Goal: Information Seeking & Learning: Find specific page/section

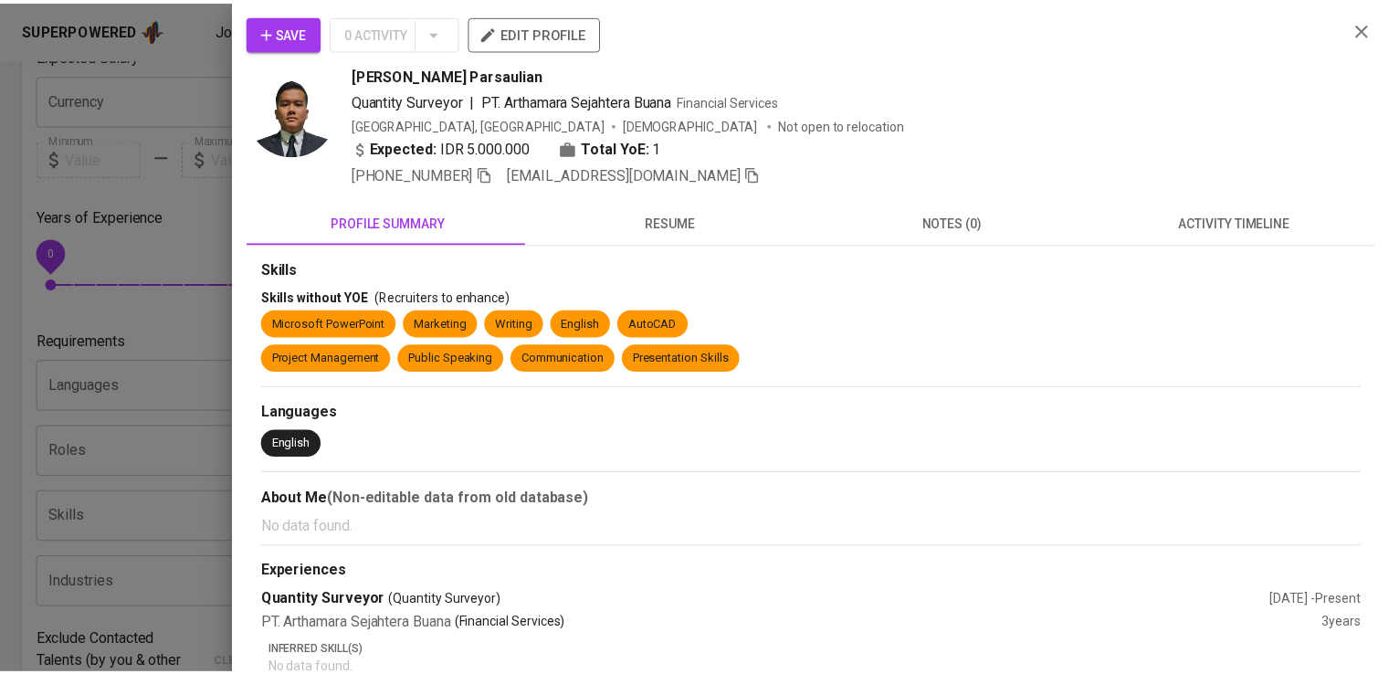
scroll to position [349, 0]
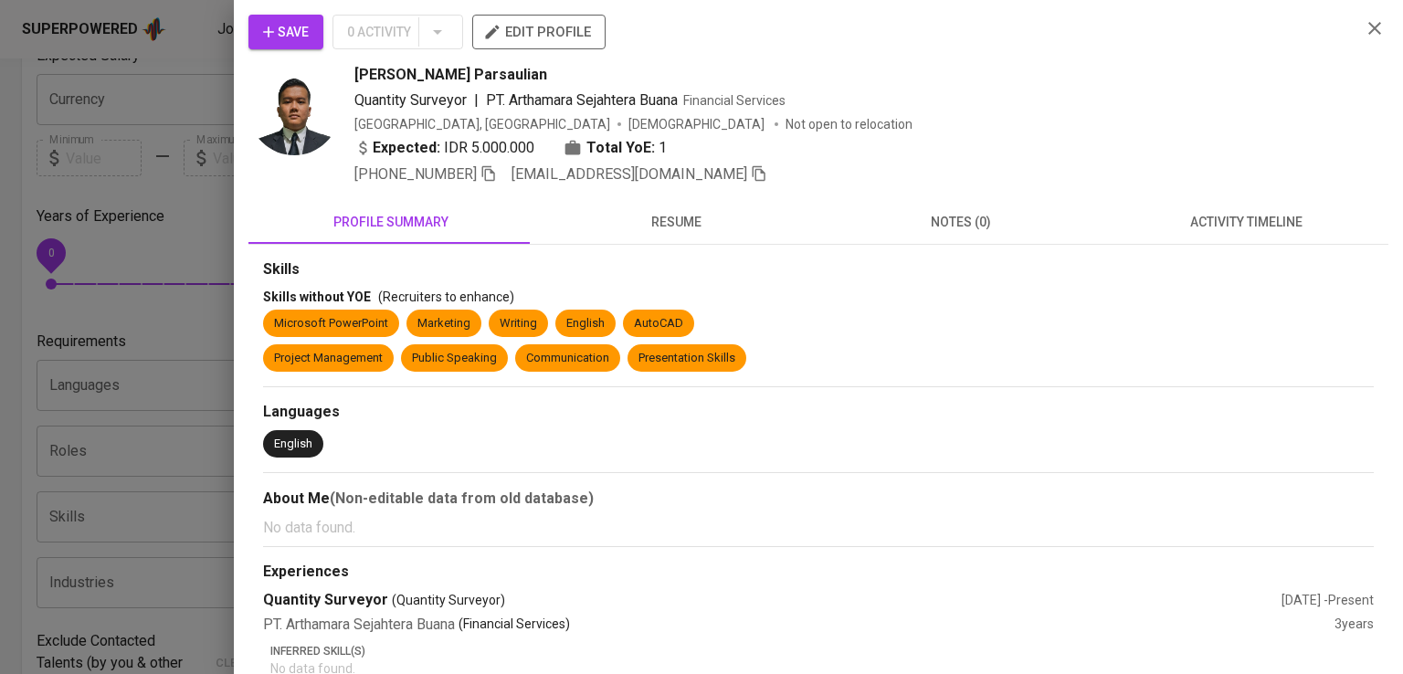
click at [183, 143] on div at bounding box center [701, 337] width 1403 height 674
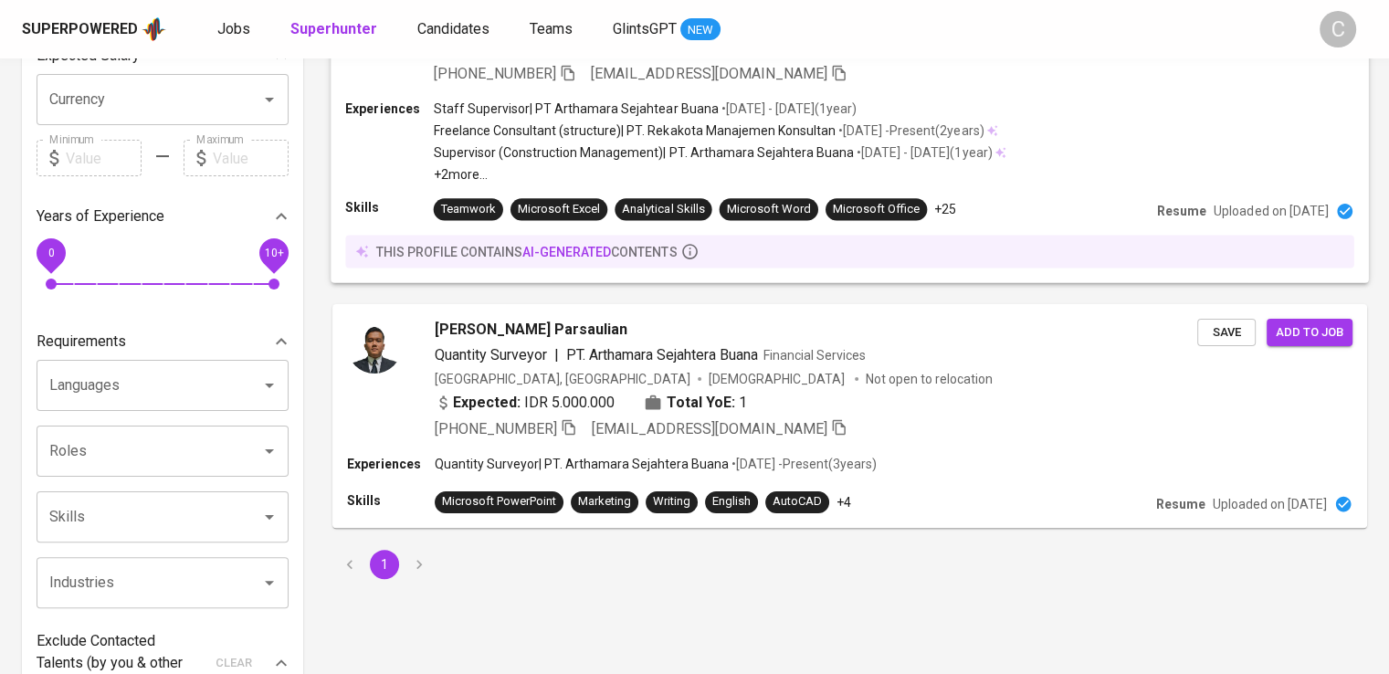
scroll to position [0, 0]
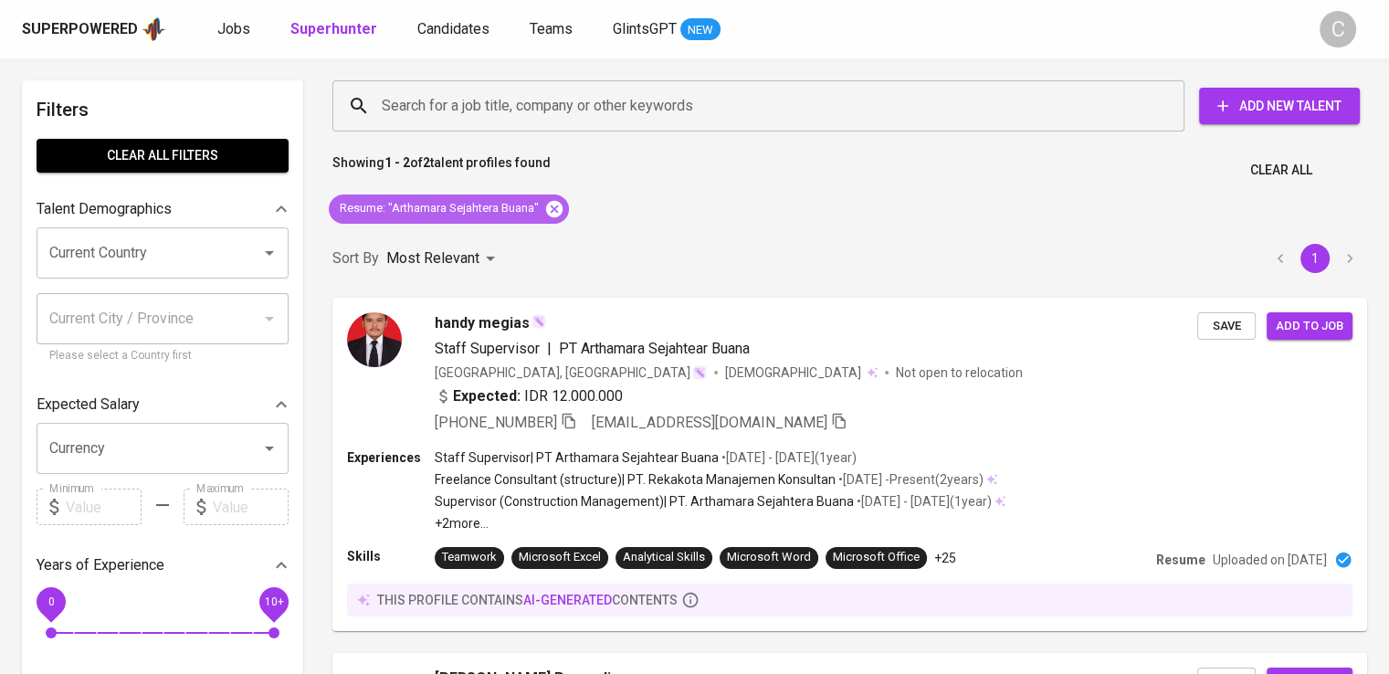
click at [562, 205] on icon at bounding box center [554, 208] width 16 height 16
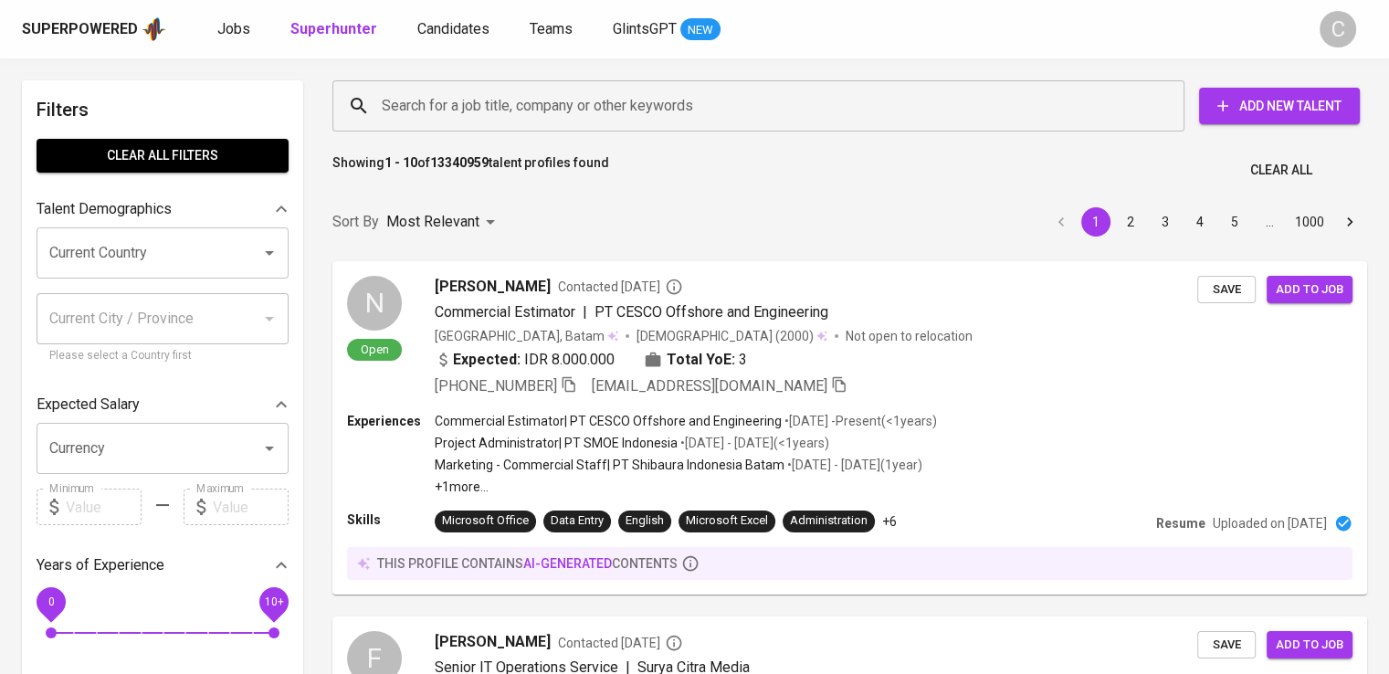
click at [541, 122] on input "Search for a job title, company or other keywords" at bounding box center [763, 106] width 772 height 35
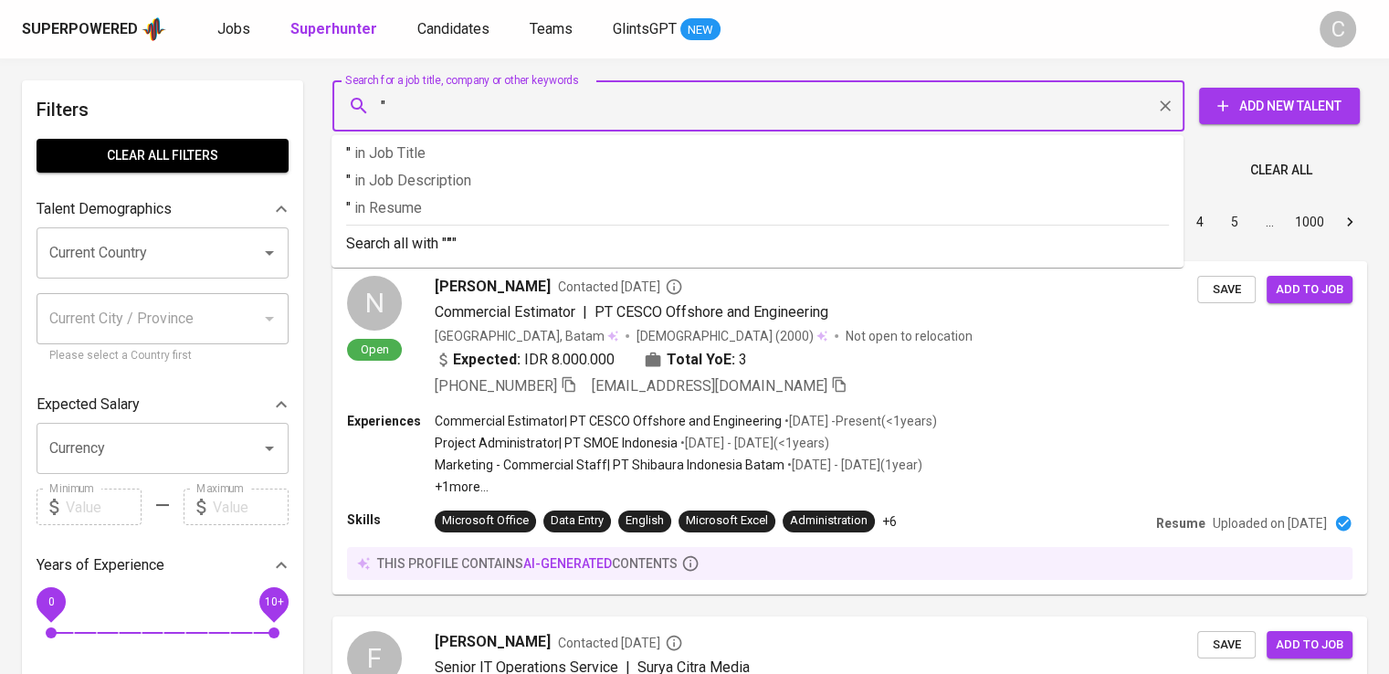
paste input "SOLUSI REKATAMA MAKMUR ABOUT"
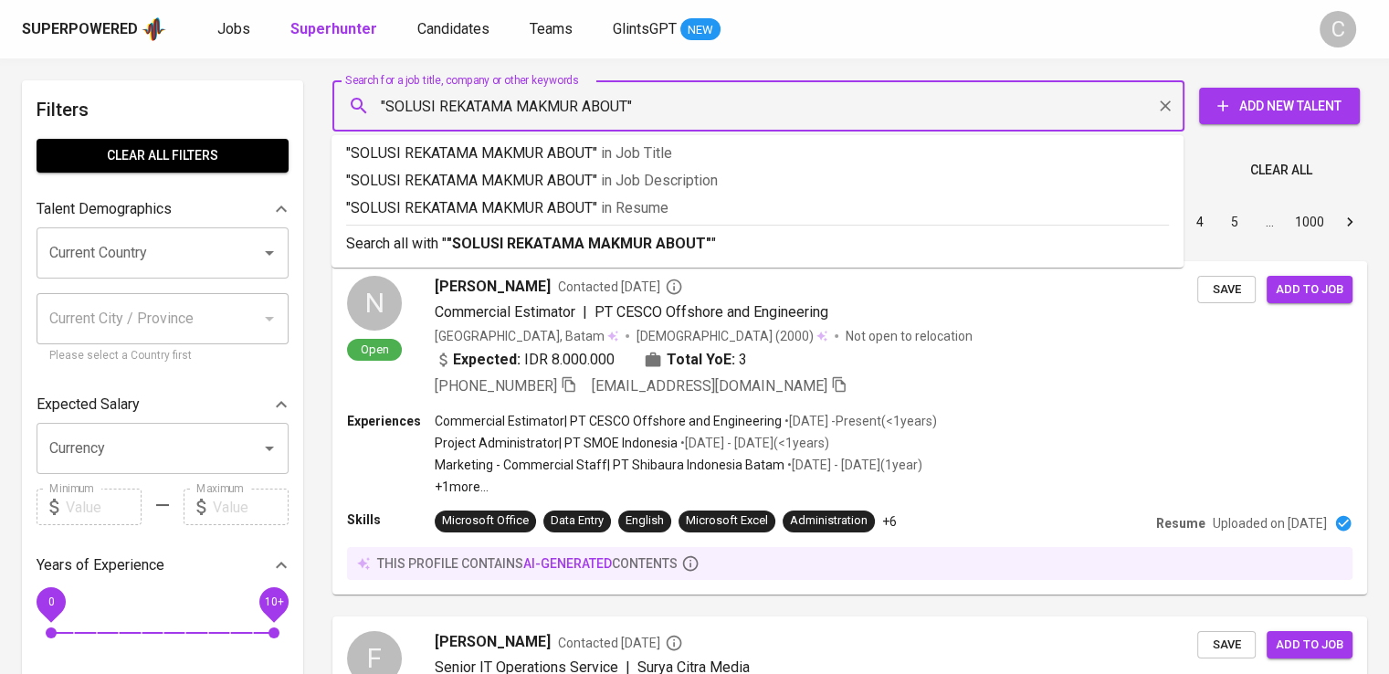
drag, startPoint x: 582, startPoint y: 108, endPoint x: 762, endPoint y: 111, distance: 179.9
click at [762, 111] on input ""SOLUSI REKATAMA MAKMUR ABOUT"" at bounding box center [763, 106] width 772 height 35
type input ""SOLUSI REKATAMA MAKMUR""
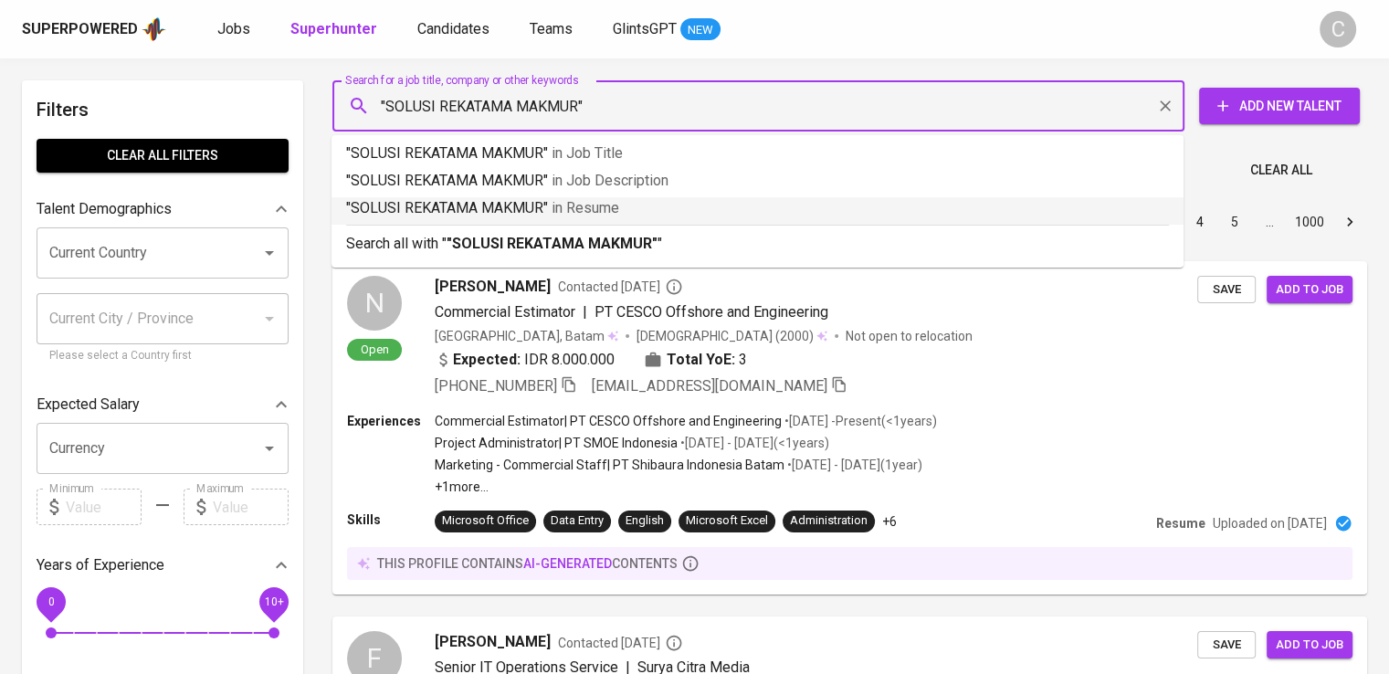
click at [690, 213] on p ""SOLUSI REKATAMA MAKMUR" in [GEOGRAPHIC_DATA]" at bounding box center [757, 208] width 823 height 22
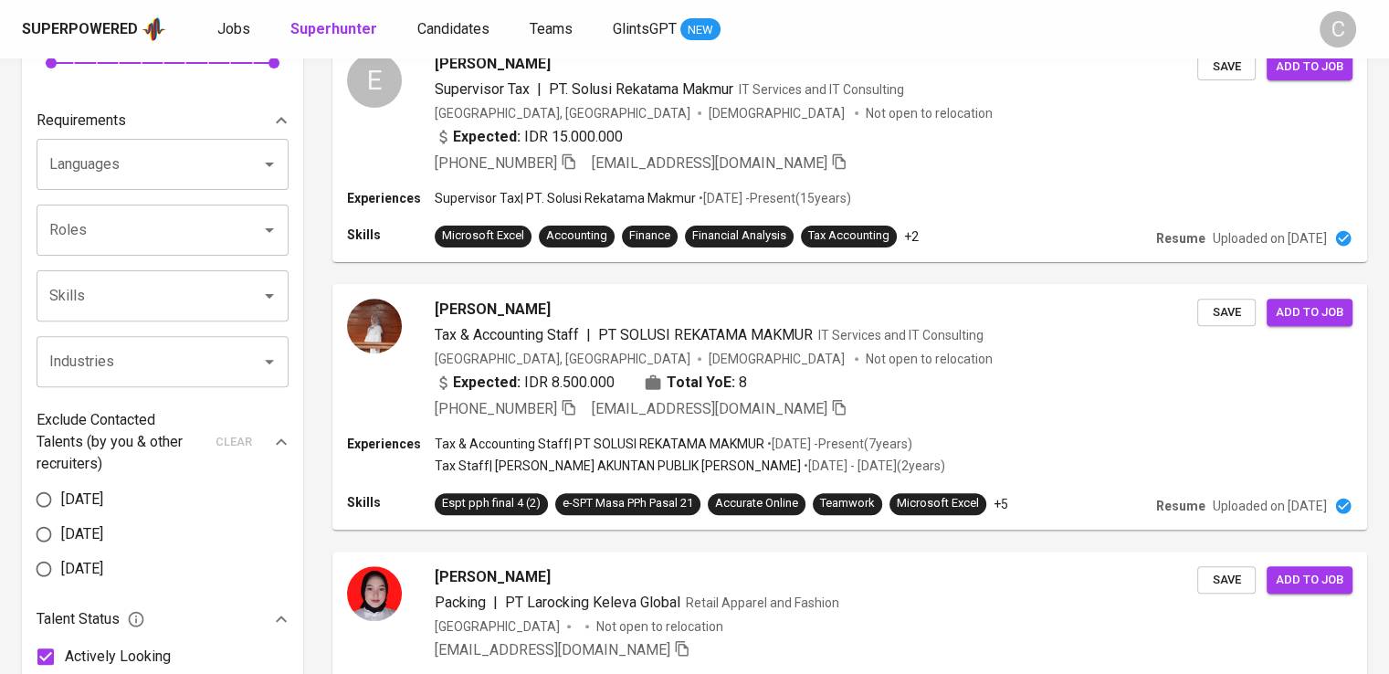
scroll to position [720, 0]
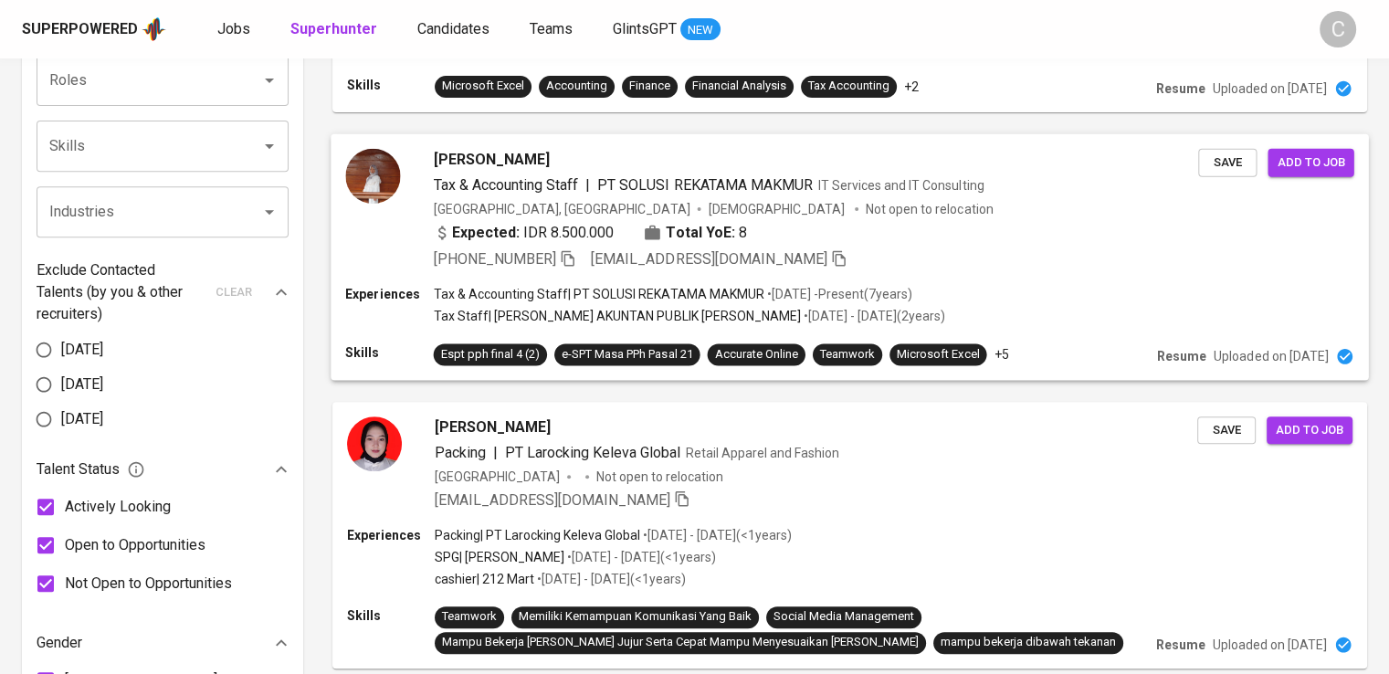
click at [819, 236] on div "Expected: IDR 8.500.000 Total YoE: 8" at bounding box center [816, 235] width 765 height 26
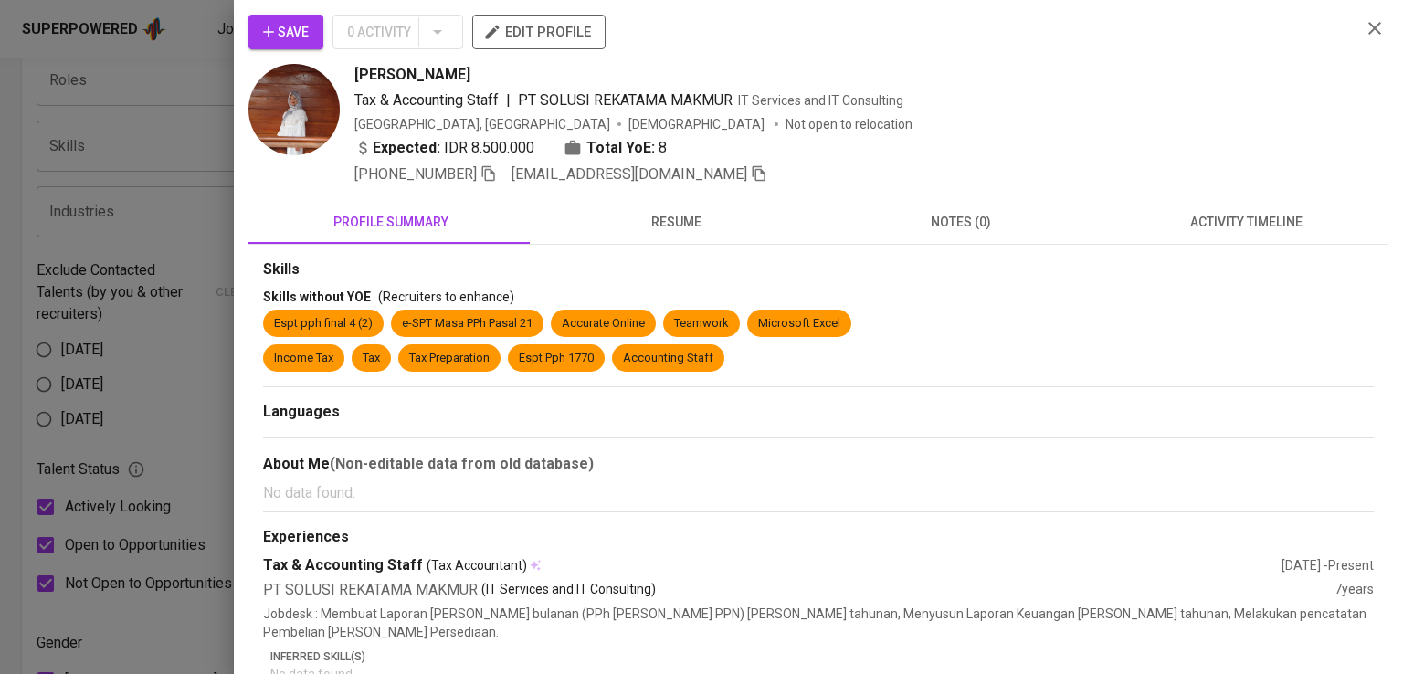
click at [1228, 89] on div "Tax & Accounting Staff | PT SOLUSI REKATAMA MAKMUR IT Services and IT Consulting" at bounding box center [850, 100] width 992 height 22
click at [489, 178] on icon "button" at bounding box center [488, 173] width 16 height 16
click at [221, 130] on div at bounding box center [701, 337] width 1403 height 674
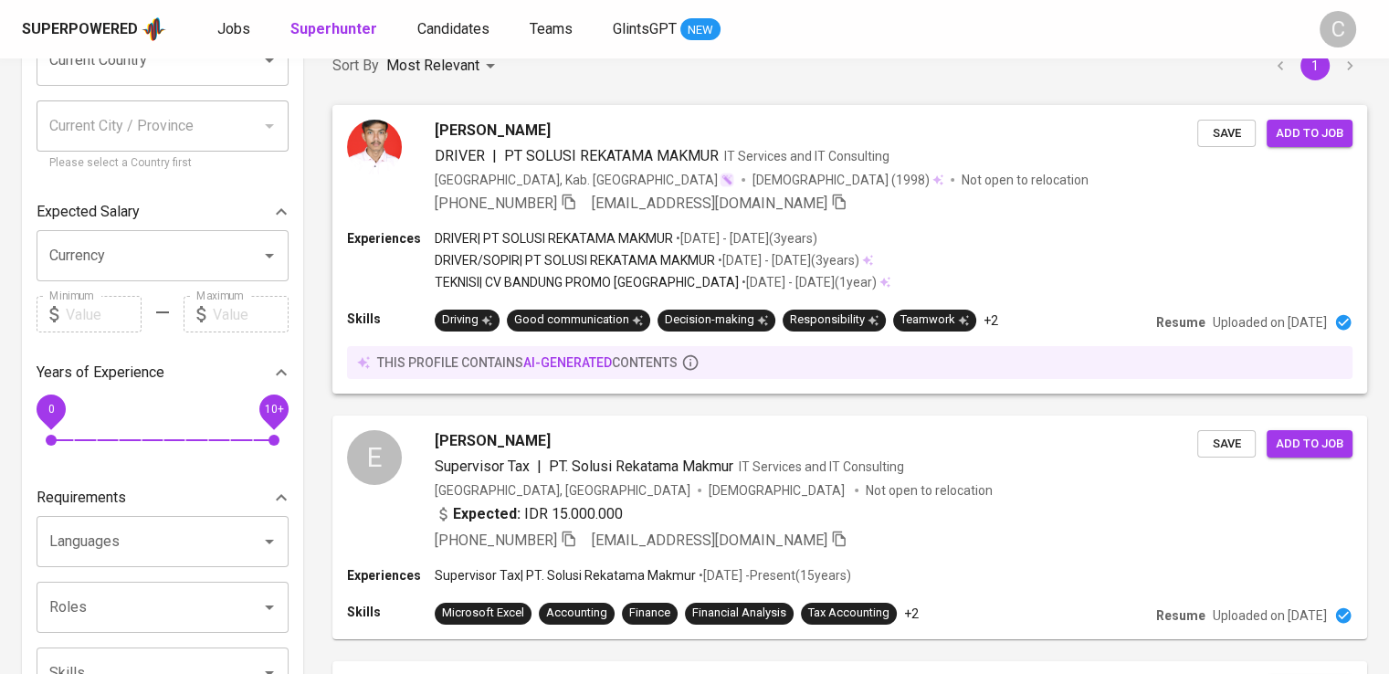
scroll to position [0, 0]
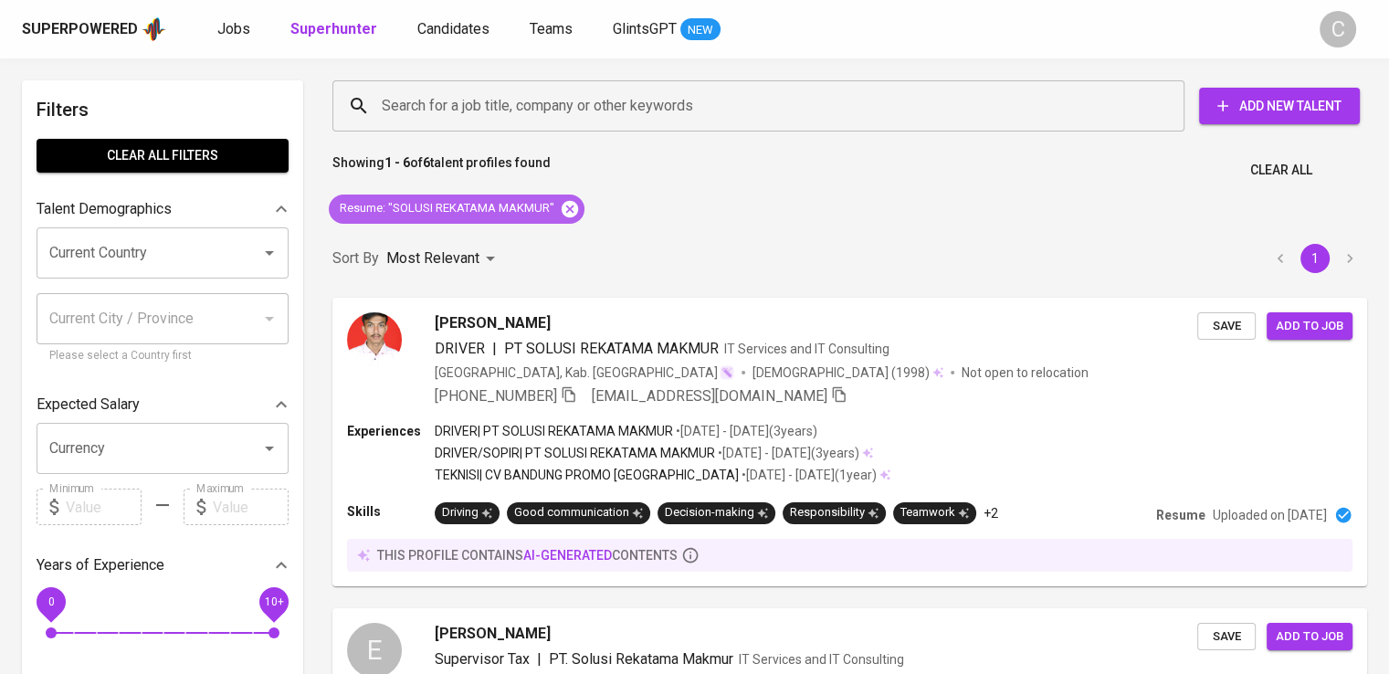
click at [575, 205] on icon at bounding box center [570, 208] width 16 height 16
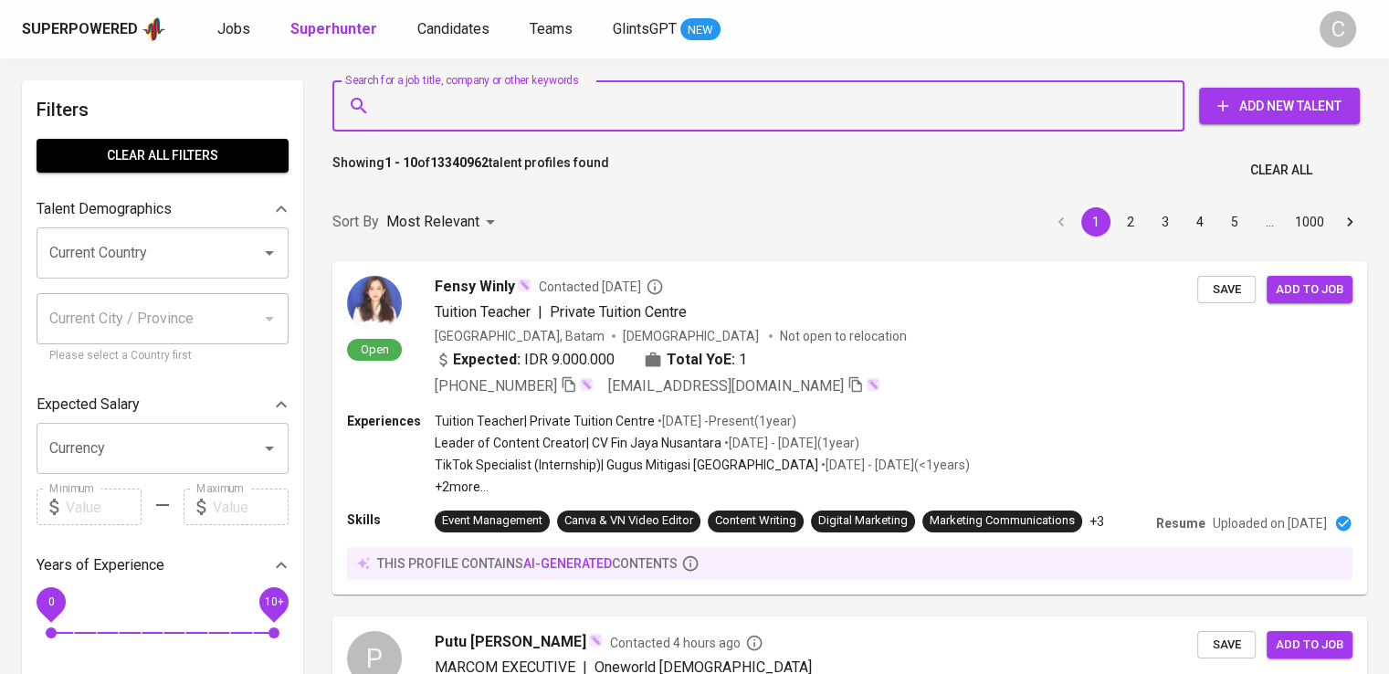
click at [564, 102] on input "Search for a job title, company or other keywords" at bounding box center [763, 106] width 772 height 35
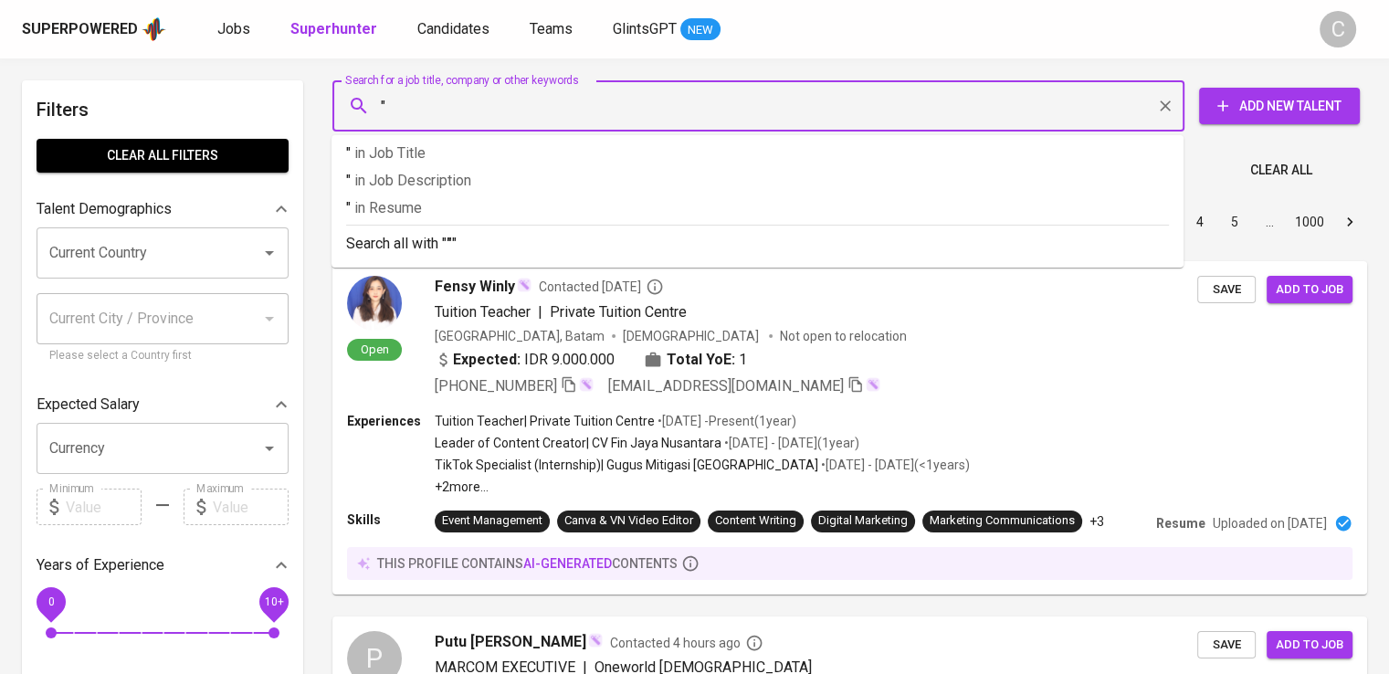
paste input "Pusaka Satria Utama"
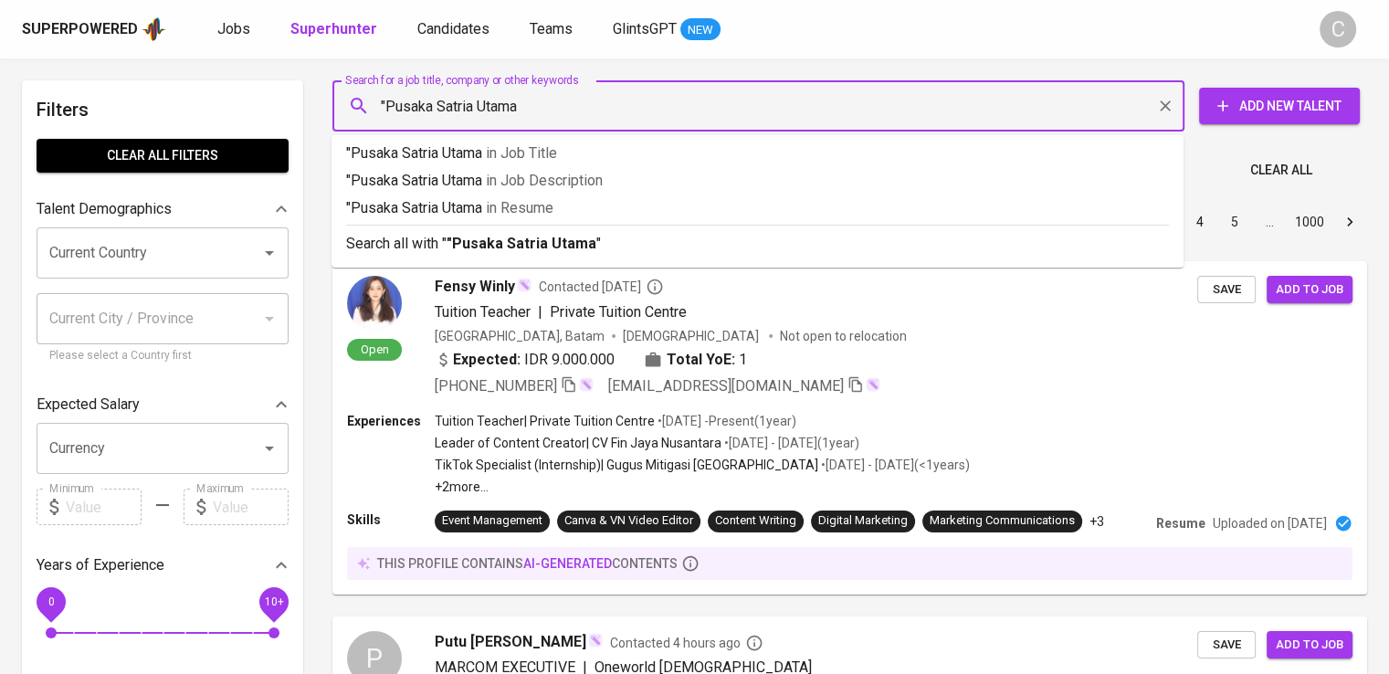
type input ""Pusaka Satria Utama""
click at [582, 217] on p ""Pusaka Satria Utama" in Resume" at bounding box center [757, 208] width 823 height 22
